Goal: Navigation & Orientation: Go to known website

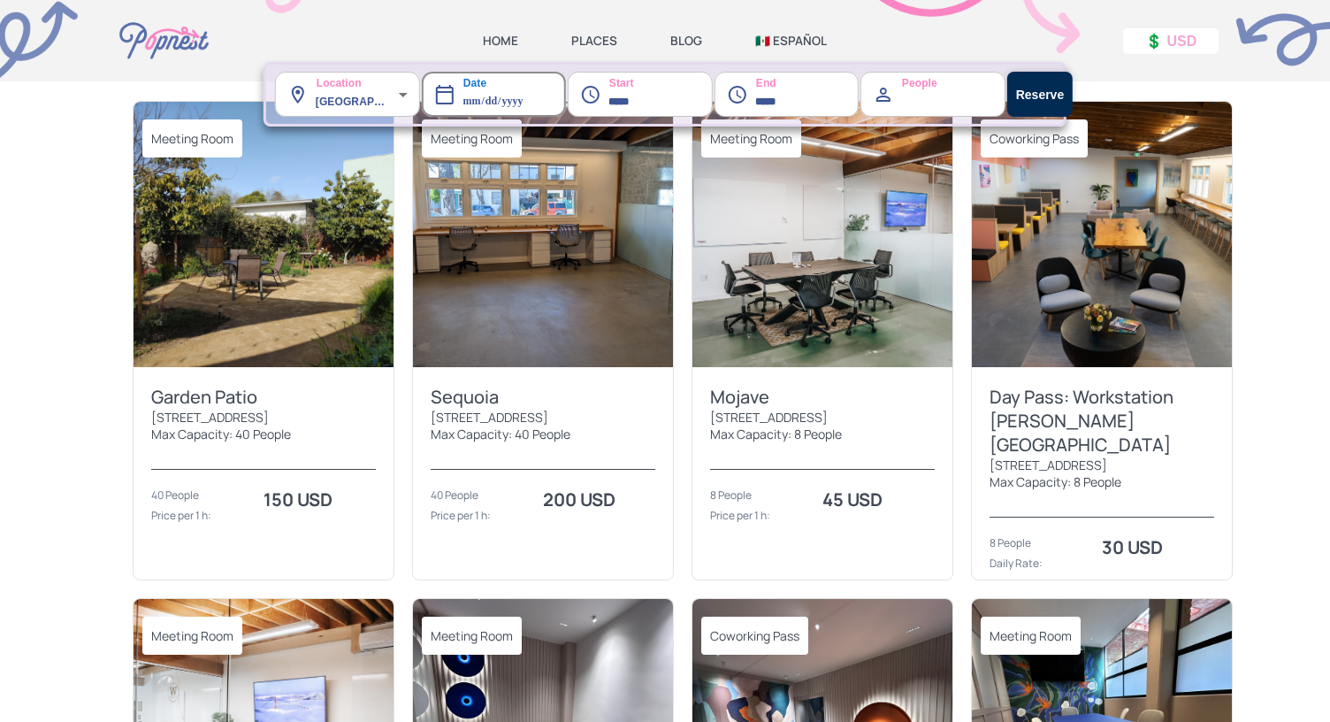
click at [205, 314] on img at bounding box center [264, 234] width 260 height 265
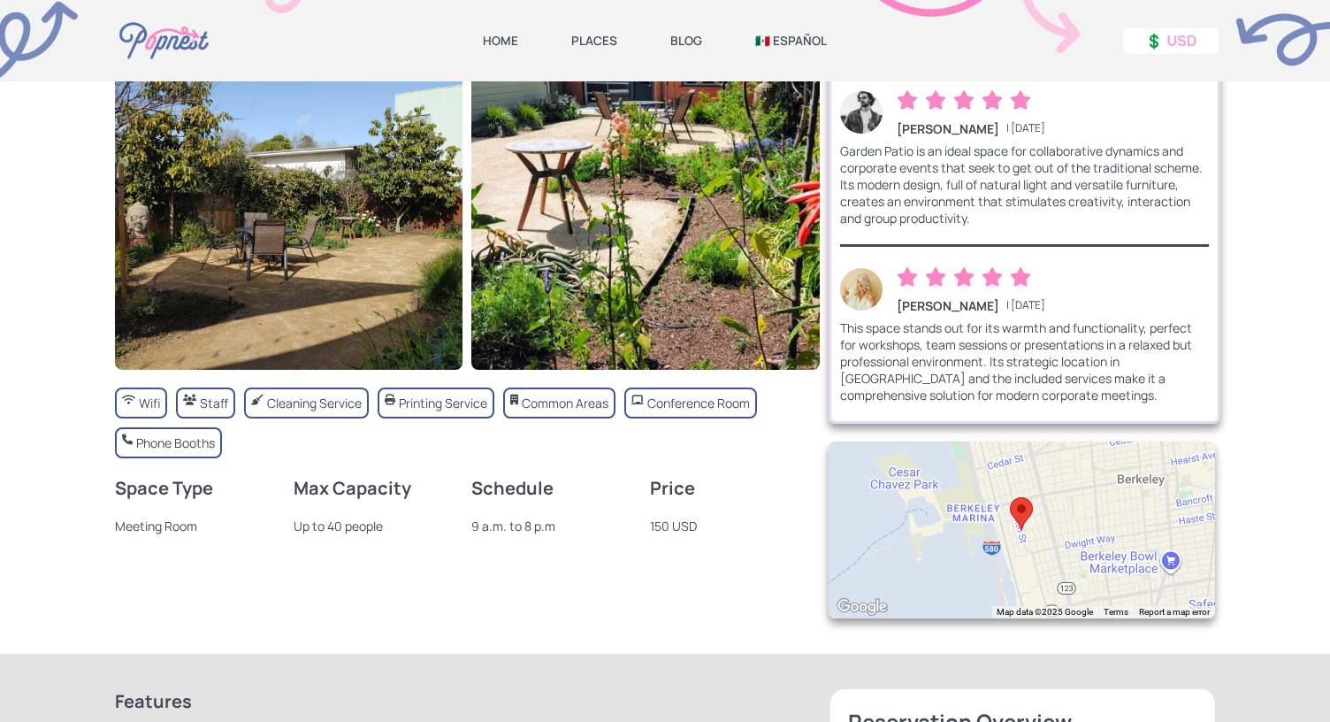
scroll to position [145, 0]
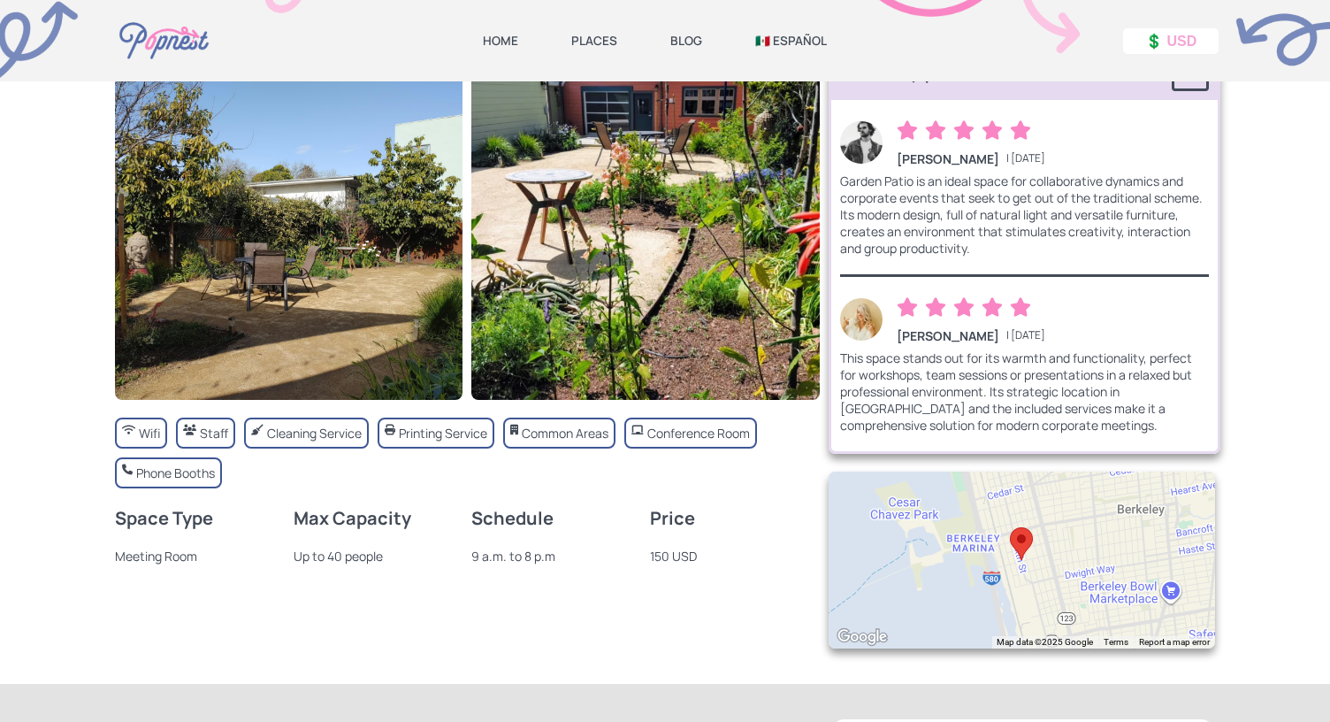
click at [787, 40] on link "🇲🇽 ESPAÑOL" at bounding box center [791, 41] width 72 height 16
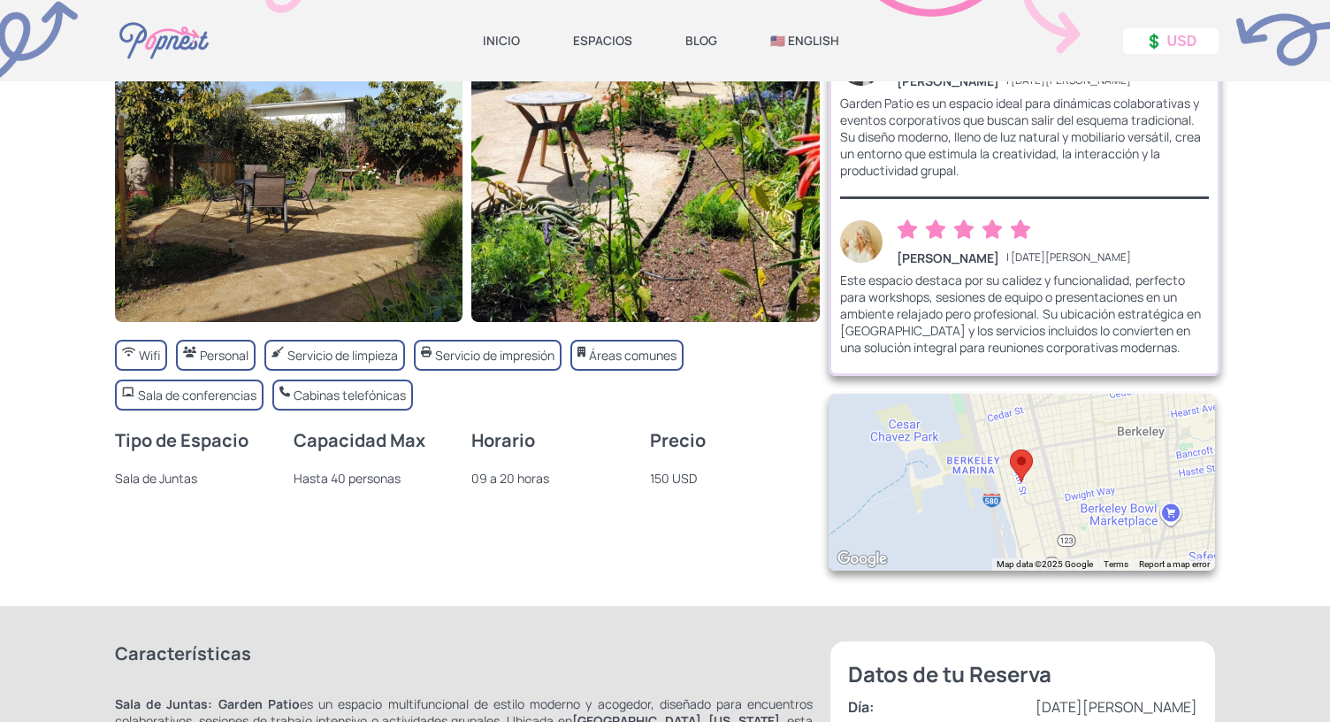
scroll to position [0, 0]
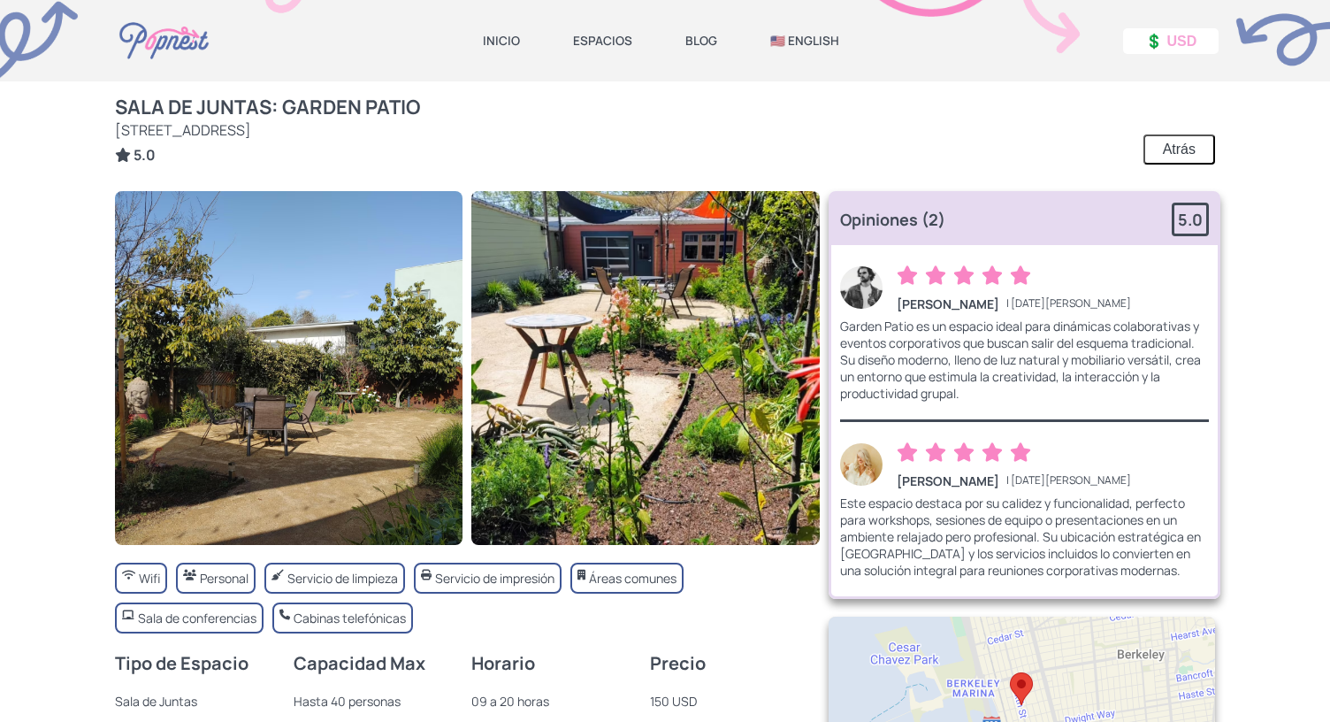
click at [1175, 150] on button "Atrás" at bounding box center [1179, 149] width 72 height 30
